Goal: Communication & Community: Answer question/provide support

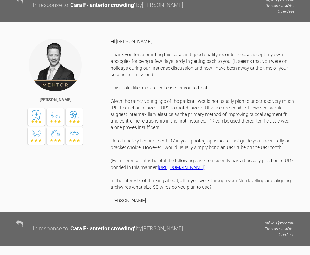
scroll to position [305, 0]
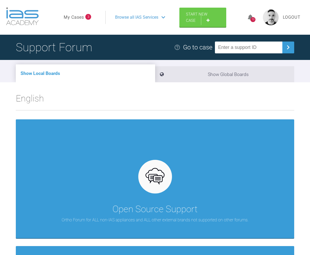
click at [137, 17] on span "Browse all IAS Services" at bounding box center [136, 17] width 43 height 7
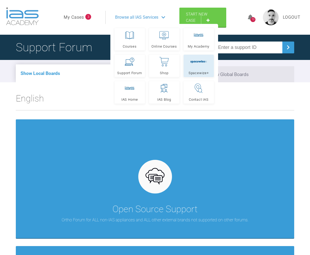
click at [204, 61] on icon at bounding box center [204, 62] width 2 height 2
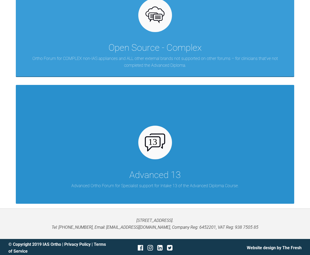
click at [160, 131] on div at bounding box center [155, 143] width 34 height 34
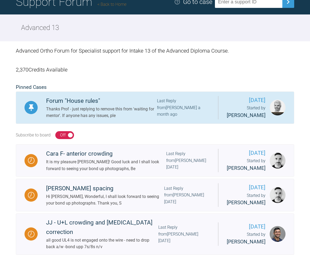
scroll to position [47, 0]
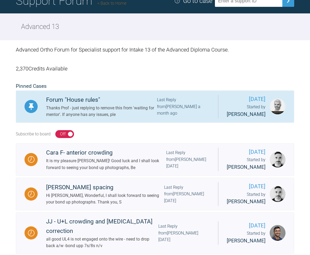
click at [88, 105] on div "Forum "House rules"" at bounding box center [101, 99] width 111 height 9
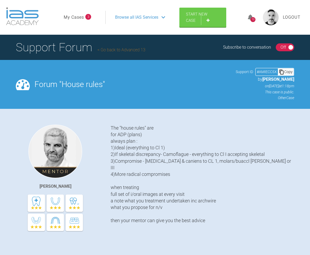
click at [111, 51] on link "Go back to Advanced 13" at bounding box center [121, 49] width 48 height 5
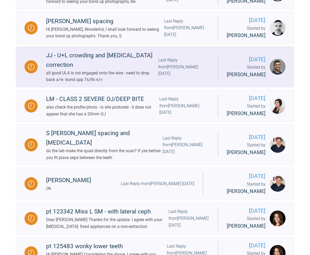
scroll to position [206, 0]
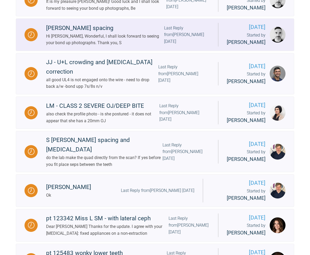
click at [67, 46] on div "Hi [PERSON_NAME], Wonderful, I shall look forward to seeing your bond up photog…" at bounding box center [105, 39] width 118 height 13
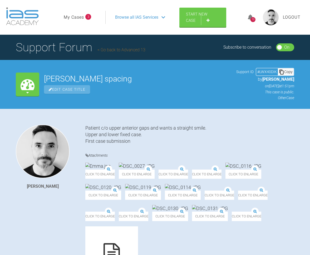
click at [83, 16] on link "My Cases" at bounding box center [74, 17] width 20 height 7
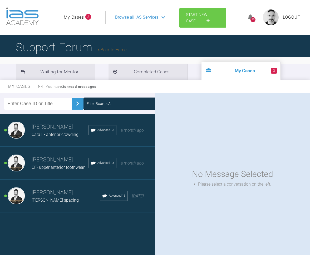
click at [194, 17] on link "Start New Case" at bounding box center [202, 17] width 47 height 19
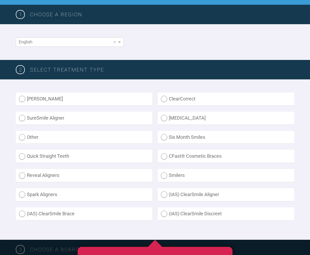
scroll to position [77, 0]
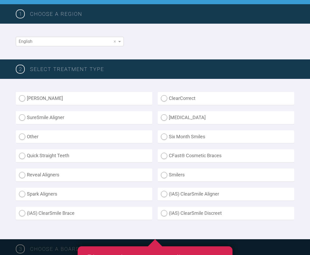
click at [24, 137] on label "Other" at bounding box center [84, 136] width 136 height 13
radio input "true"
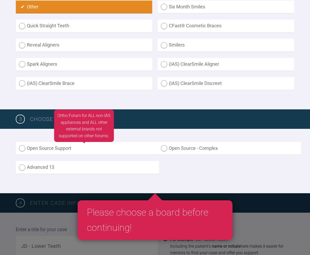
scroll to position [208, 0]
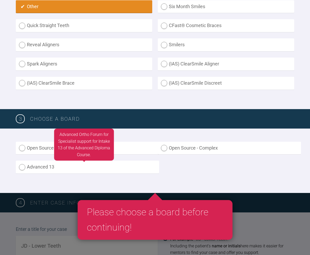
click at [22, 165] on label "Advanced 13" at bounding box center [87, 167] width 143 height 13
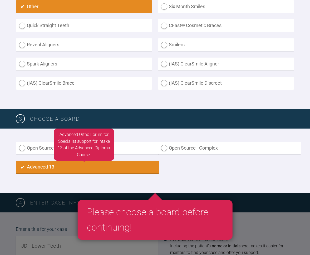
radio input "true"
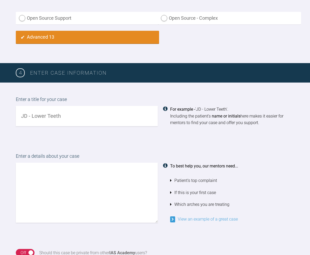
click at [48, 112] on input "text" at bounding box center [87, 116] width 142 height 20
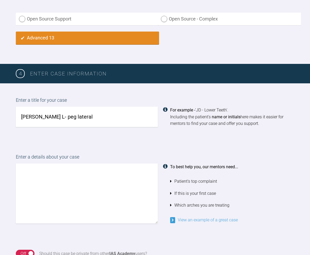
type input "[PERSON_NAME] L- peg lateral"
click at [62, 171] on textarea at bounding box center [87, 194] width 142 height 60
click at [114, 176] on textarea "C/o narrow UL2 and mild anterior crowding" at bounding box center [87, 194] width 142 height 60
click at [126, 169] on textarea "C/o narrow UL2 and mild anterior crowding Case was discussed at Course 1." at bounding box center [87, 194] width 142 height 60
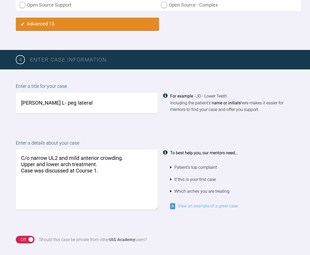
scroll to position [358, 0]
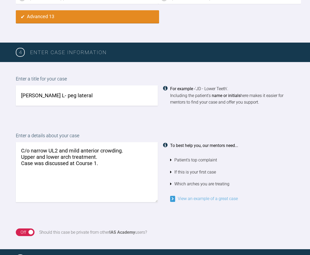
click at [74, 160] on textarea "C/o narrow UL2 and mild anterior crowding. Upper and lower arch treatment. Case…" at bounding box center [87, 172] width 142 height 60
click at [122, 176] on textarea "C/o narrow UL2 and mild anterior crowding. Upper and lower arch treatment. Case…" at bounding box center [87, 172] width 142 height 60
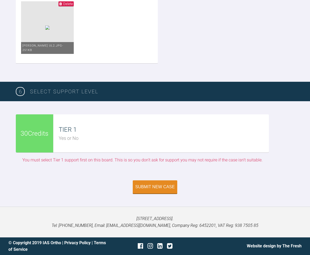
scroll to position [1621, 0]
type textarea "C/o narrow UL2 and mild anterior crowding. Upper and lower arch treatment. Case…"
click at [153, 188] on div "Submit New Case" at bounding box center [154, 187] width 39 height 5
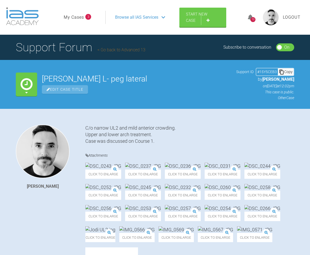
click at [123, 49] on link "Go back to Advanced 13" at bounding box center [121, 49] width 48 height 5
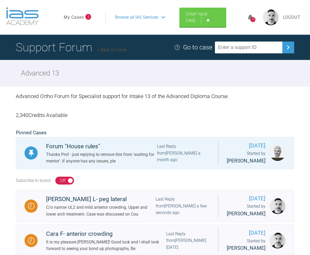
click at [74, 17] on link "My Cases" at bounding box center [74, 17] width 20 height 7
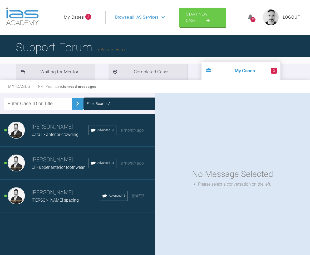
click at [61, 167] on span "CF- upper anterior toothwear" at bounding box center [58, 167] width 53 height 5
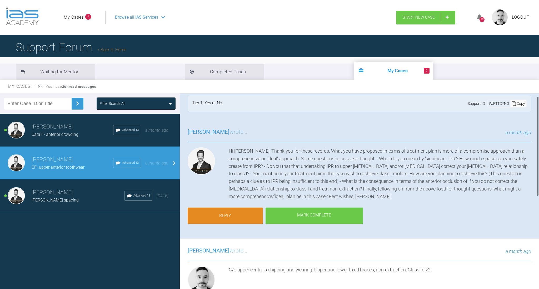
scroll to position [5, 0]
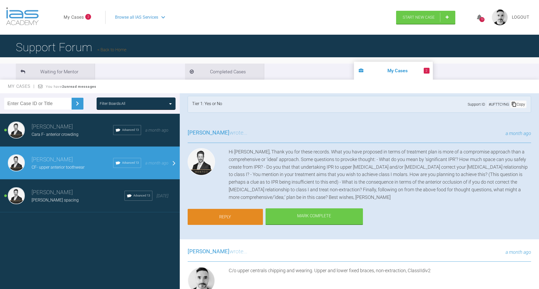
click at [221, 211] on link "Reply" at bounding box center [225, 217] width 75 height 16
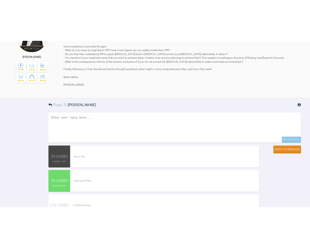
scroll to position [335, 0]
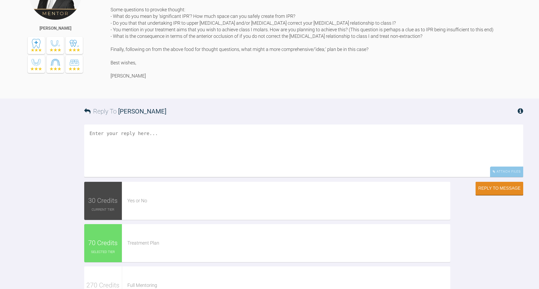
click at [175, 177] on textarea at bounding box center [303, 151] width 439 height 53
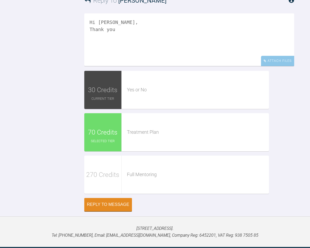
scroll to position [525, 0]
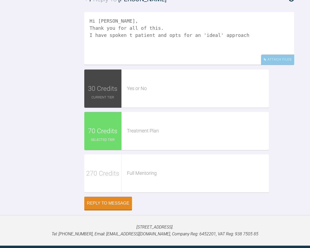
click at [120, 65] on textarea "Hi [PERSON_NAME], Thank you for all of this. I have spoken t patient and opts f…" at bounding box center [189, 38] width 210 height 53
click at [141, 65] on textarea "Hi [PERSON_NAME], Thank you for all of this. I have spoken to patient and opts …" at bounding box center [189, 38] width 210 height 53
click at [163, 65] on textarea "Hi [PERSON_NAME], Thank you for all of this. I have spoken to patient again and…" at bounding box center [189, 38] width 210 height 53
click at [167, 65] on textarea "Hi [PERSON_NAME], Thank you for all of this. I have spoken to patient again and…" at bounding box center [189, 38] width 210 height 53
click at [232, 65] on textarea "Hi [PERSON_NAME], Thank you for all of this. I have spoken to patient again and…" at bounding box center [189, 38] width 210 height 53
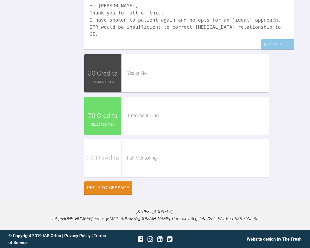
scroll to position [563, 0]
click at [119, 49] on textarea "Hi [PERSON_NAME], Thank you for all of this. I have spoken to patient again and…" at bounding box center [189, 23] width 210 height 53
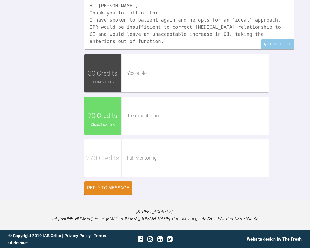
click at [122, 49] on textarea "Hi [PERSON_NAME], Thank you for all of this. I have spoken to patient again and…" at bounding box center [189, 23] width 210 height 53
click at [203, 49] on textarea "Hi [PERSON_NAME], Thank you for all of this. I have spoken to patient again and…" at bounding box center [189, 23] width 210 height 53
click at [91, 49] on textarea "Hi [PERSON_NAME], Thank you for all of this. I have spoken to patient again and…" at bounding box center [189, 23] width 210 height 53
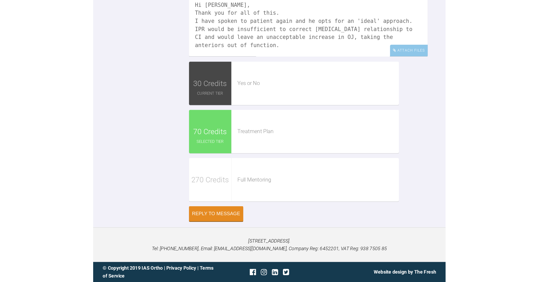
scroll to position [1, 0]
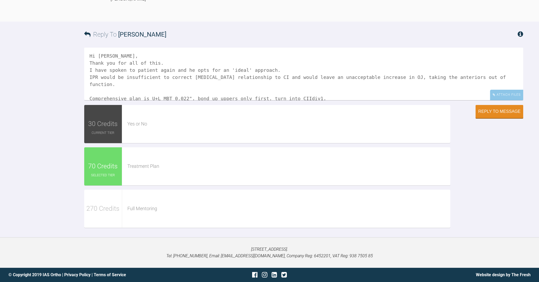
click at [204, 70] on textarea "Hi [PERSON_NAME], Thank you for all of this. I have spoken to patient again and…" at bounding box center [303, 74] width 439 height 53
click at [265, 92] on textarea "Hi [PERSON_NAME], Thank you for all of this. I have spoken to patient again and…" at bounding box center [303, 74] width 439 height 53
drag, startPoint x: 237, startPoint y: 92, endPoint x: 233, endPoint y: 107, distance: 15.0
click at [237, 92] on textarea "Hi [PERSON_NAME], Thank you for all of this. I have spoken to patient again and…" at bounding box center [303, 74] width 439 height 53
click at [272, 93] on textarea "Hi [PERSON_NAME], Thank you for all of this. I have spoken to patient again and…" at bounding box center [303, 74] width 439 height 53
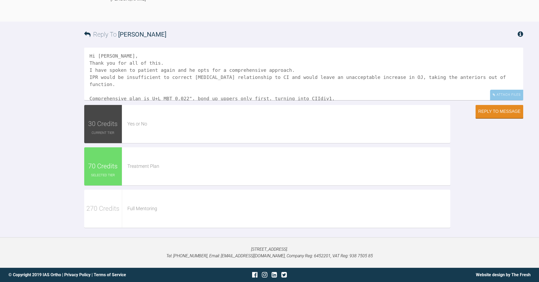
click at [148, 92] on textarea "Hi [PERSON_NAME], Thank you for all of this. I have spoken to patient again and…" at bounding box center [303, 74] width 439 height 53
drag, startPoint x: 172, startPoint y: 92, endPoint x: 165, endPoint y: 111, distance: 20.2
click at [172, 92] on textarea "Hi [PERSON_NAME], Thank you for all of this. I have spoken to patient again and…" at bounding box center [303, 74] width 439 height 53
click at [288, 92] on textarea "Hi [PERSON_NAME], Thank you for all of this. I have spoken to patient again and…" at bounding box center [303, 74] width 439 height 53
drag, startPoint x: 182, startPoint y: 91, endPoint x: 180, endPoint y: 105, distance: 14.0
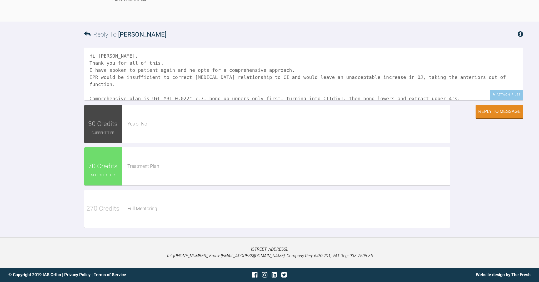
click at [182, 91] on textarea "Hi [PERSON_NAME], Thank you for all of this. I have spoken to patient again and…" at bounding box center [303, 74] width 439 height 53
click at [194, 90] on textarea "Hi [PERSON_NAME], Thank you for all of this. I have spoken to patient again and…" at bounding box center [303, 74] width 439 height 53
click at [237, 92] on textarea "Hi [PERSON_NAME], Thank you for all of this. I have spoken to patient again and…" at bounding box center [303, 74] width 439 height 53
click at [309, 92] on textarea "Hi [PERSON_NAME], Thank you for all of this. I have spoken to patient again and…" at bounding box center [303, 74] width 439 height 53
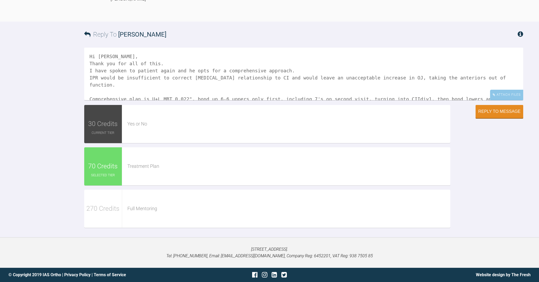
scroll to position [440, 0]
click at [139, 100] on textarea "Hi [PERSON_NAME], Thank you for all of this. I have spoken to patient again and…" at bounding box center [303, 74] width 439 height 53
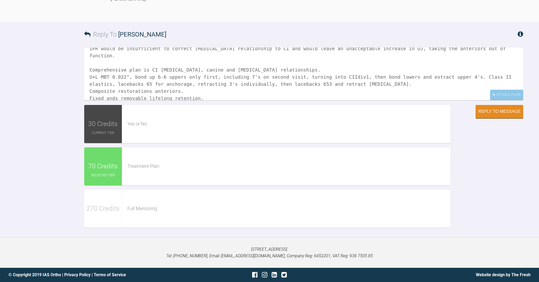
scroll to position [29, 0]
drag, startPoint x: 330, startPoint y: 118, endPoint x: 327, endPoint y: 125, distance: 7.3
click at [309, 100] on textarea "Hi [PERSON_NAME], Thank you for all of this. I have spoken to patient again and…" at bounding box center [303, 74] width 439 height 53
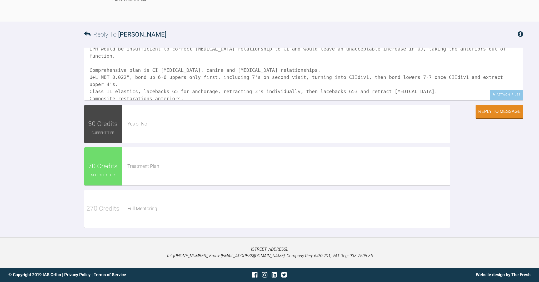
click at [206, 100] on textarea "Hi [PERSON_NAME], Thank you for all of this. I have spoken to patient again and…" at bounding box center [303, 74] width 439 height 53
click at [146, 100] on textarea "Hi [PERSON_NAME], Thank you for all of this. I have spoken to patient again and…" at bounding box center [303, 74] width 439 height 53
click at [309, 100] on textarea "Hi [PERSON_NAME], Thank you for all of this. I have spoken to patient again and…" at bounding box center [303, 74] width 439 height 53
drag, startPoint x: 112, startPoint y: 139, endPoint x: 113, endPoint y: 143, distance: 4.4
click at [112, 100] on textarea "Hi [PERSON_NAME], Thank you for all of this. I have spoken to patient again and…" at bounding box center [303, 74] width 439 height 53
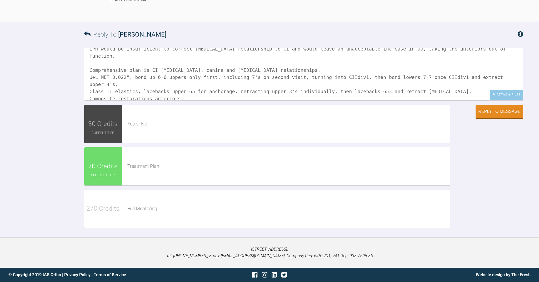
click at [309, 100] on textarea "Hi [PERSON_NAME], Thank you for all of this. I have spoken to patient again and…" at bounding box center [303, 74] width 439 height 53
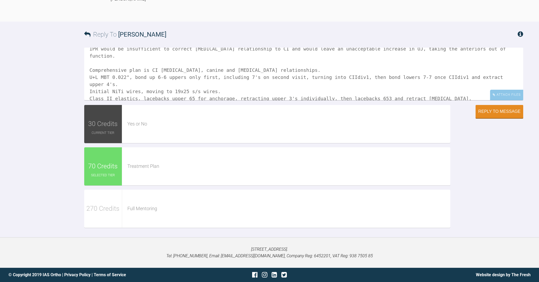
click at [124, 100] on textarea "Hi [PERSON_NAME], Thank you for all of this. I have spoken to patient again and…" at bounding box center [303, 74] width 439 height 53
click at [179, 100] on textarea "Hi [PERSON_NAME], Thank you for all of this. I have spoken to patient again and…" at bounding box center [303, 74] width 439 height 53
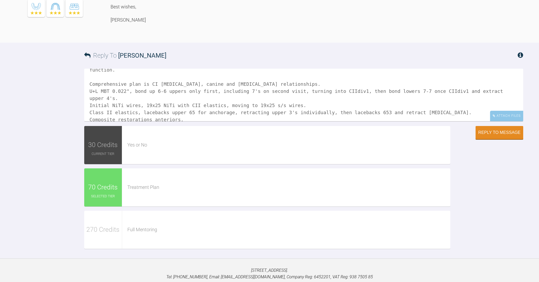
scroll to position [391, 0]
drag, startPoint x: 157, startPoint y: 152, endPoint x: 158, endPoint y: 168, distance: 16.4
click at [157, 121] on textarea "Hi [PERSON_NAME], Thank you for all of this. I have spoken to patient again and…" at bounding box center [303, 94] width 439 height 53
drag, startPoint x: 181, startPoint y: 191, endPoint x: 187, endPoint y: 187, distance: 7.5
click at [187, 121] on textarea "Hi [PERSON_NAME], Thank you for all of this. I have spoken to patient again and…" at bounding box center [303, 94] width 439 height 53
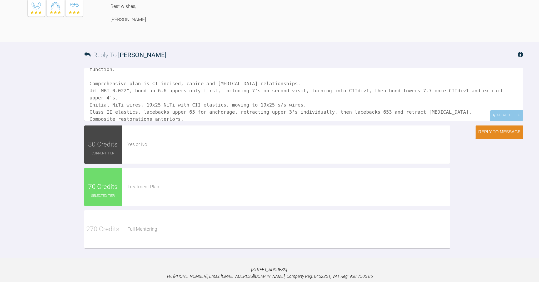
click at [158, 121] on textarea "Hi [PERSON_NAME], Thank you for all of this. I have spoken to patient again and…" at bounding box center [303, 94] width 439 height 53
click at [189, 121] on textarea "Hi [PERSON_NAME], Thank you for all of this. I have spoken to patient again and…" at bounding box center [303, 94] width 439 height 53
drag, startPoint x: 156, startPoint y: 153, endPoint x: 152, endPoint y: 173, distance: 20.4
click at [156, 121] on textarea "Hi [PERSON_NAME], Thank you for all of this. I have spoken to patient again and…" at bounding box center [303, 94] width 439 height 53
click at [177, 121] on textarea "Hi [PERSON_NAME], Thank you for all of this. I have spoken to patient again and…" at bounding box center [303, 94] width 439 height 53
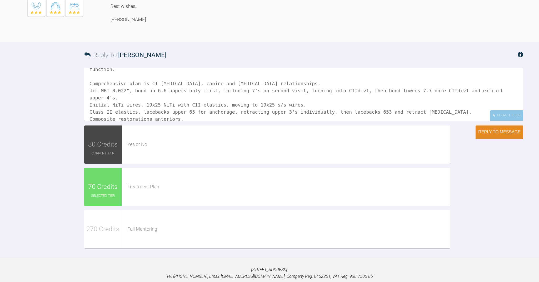
drag, startPoint x: 240, startPoint y: 166, endPoint x: 87, endPoint y: 168, distance: 153.1
click at [88, 121] on textarea "Hi [PERSON_NAME], Thank you for all of this. I have spoken to patient again and…" at bounding box center [303, 94] width 439 height 53
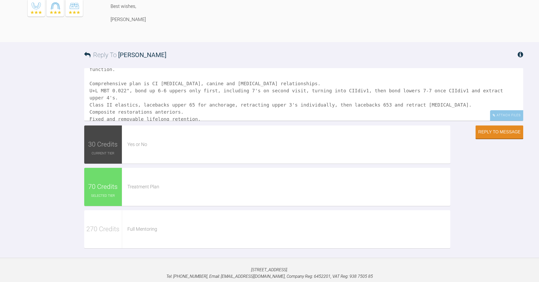
scroll to position [29, 0]
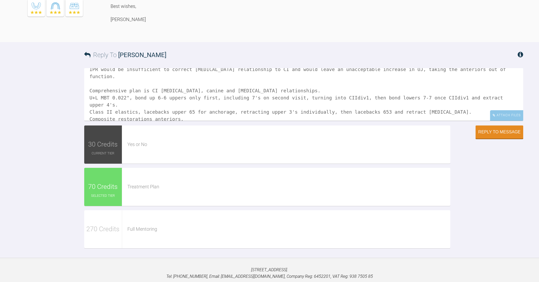
click at [309, 121] on textarea "Hi [PERSON_NAME], Thank you for all of this. I have spoken to patient again and…" at bounding box center [303, 94] width 439 height 53
paste textarea "Initial NiTi wires, 19x25 NiTi with CII elastics, moving to 19x25 s/s wires."
click at [185, 121] on textarea "Hi [PERSON_NAME], Thank you for all of this. I have spoken to patient again and…" at bounding box center [303, 94] width 439 height 53
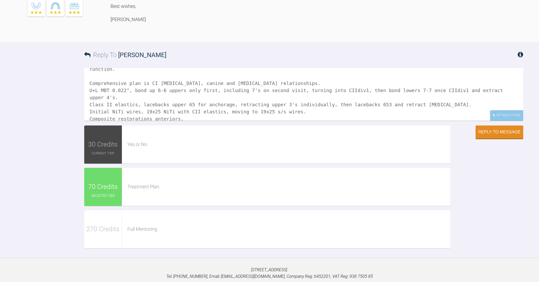
scroll to position [36, 0]
type textarea "Hi [PERSON_NAME], Thank you for all of this. I have spoken to patient again and…"
click at [309, 139] on button "Reply to Message" at bounding box center [499, 132] width 48 height 13
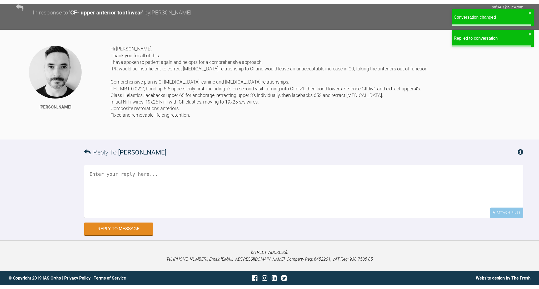
scroll to position [509, 0]
